Goal: Navigation & Orientation: Find specific page/section

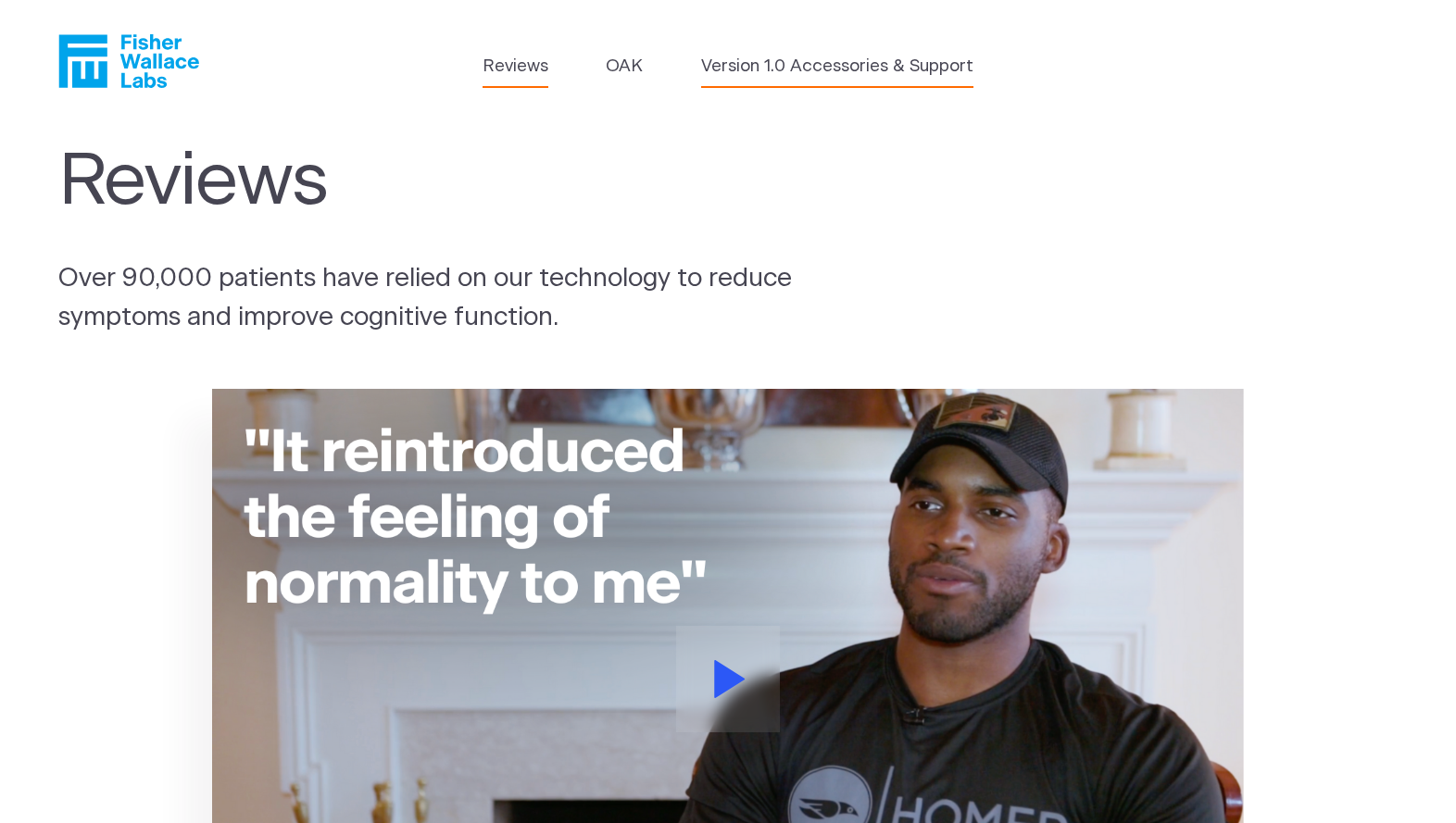
click at [860, 68] on link "Version 1.0 Accessories & Support" at bounding box center [837, 67] width 273 height 26
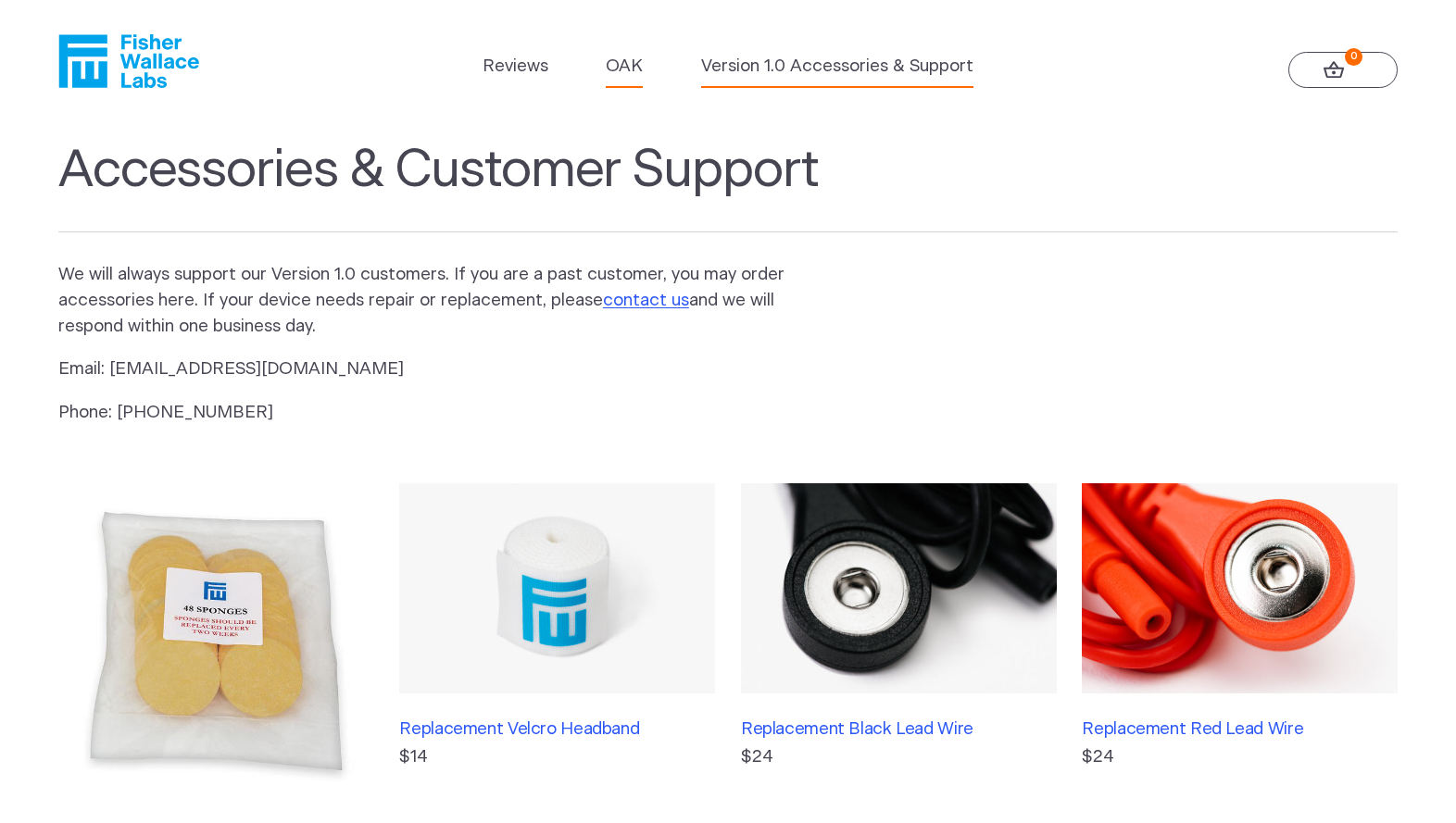
click at [617, 62] on link "OAK" at bounding box center [625, 67] width 37 height 26
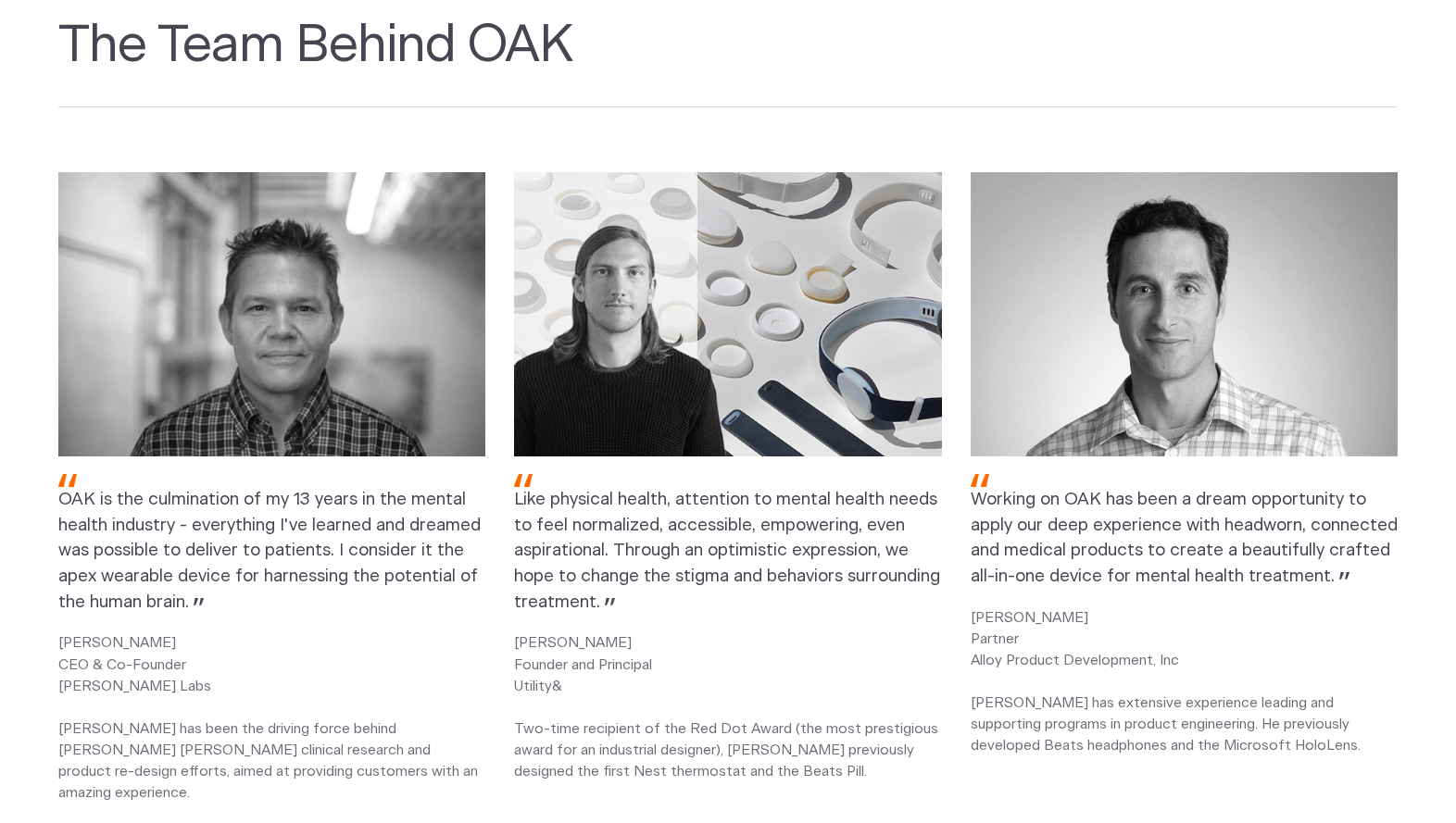
scroll to position [2177, 0]
